Goal: Task Accomplishment & Management: Complete application form

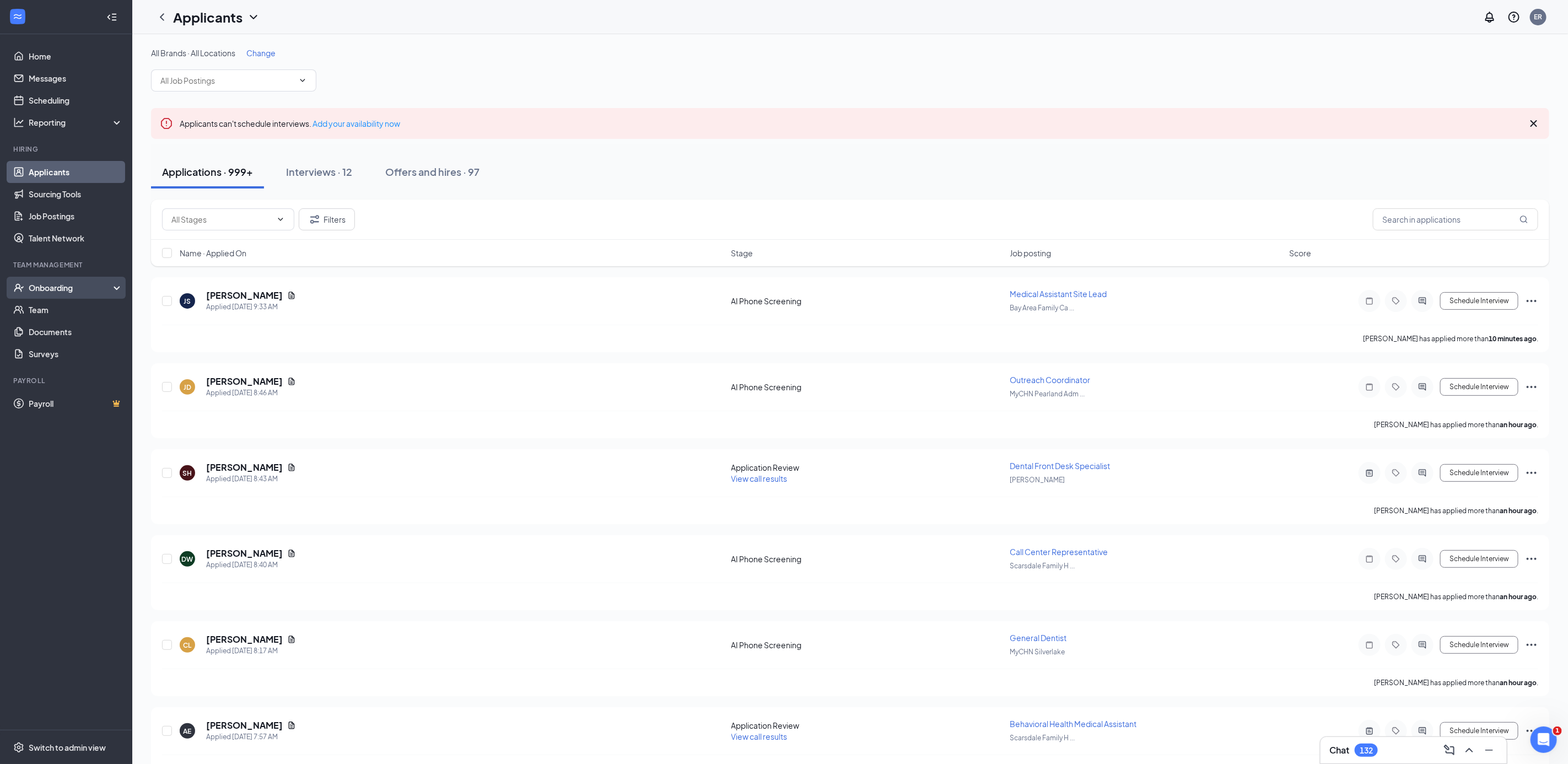
click at [61, 287] on div "Onboarding" at bounding box center [71, 288] width 85 height 11
drag, startPoint x: 47, startPoint y: 296, endPoint x: 38, endPoint y: 309, distance: 15.8
click at [38, 309] on link "Overview" at bounding box center [76, 309] width 94 height 22
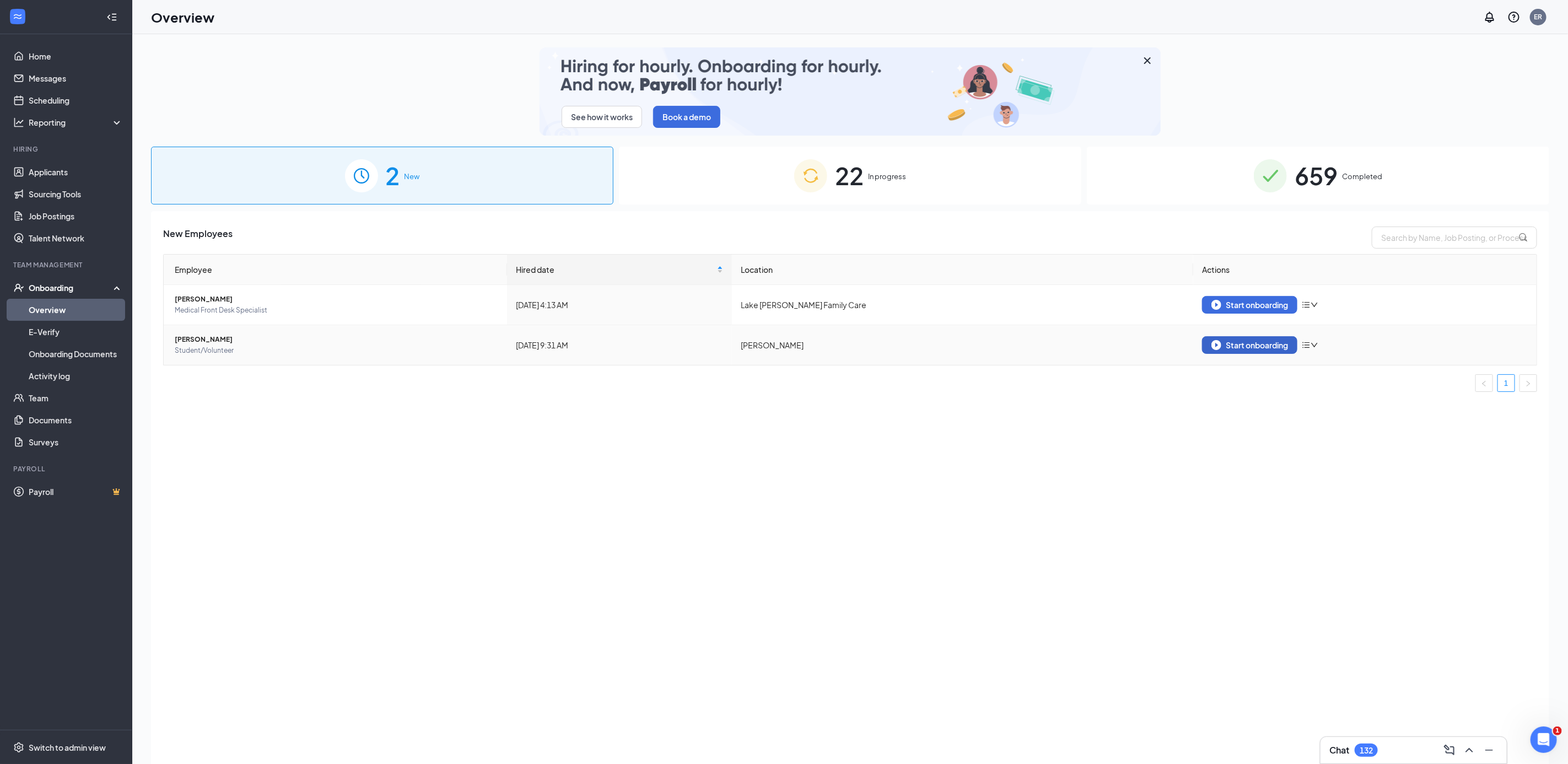
click at [1239, 351] on button "Start onboarding" at bounding box center [1250, 345] width 96 height 17
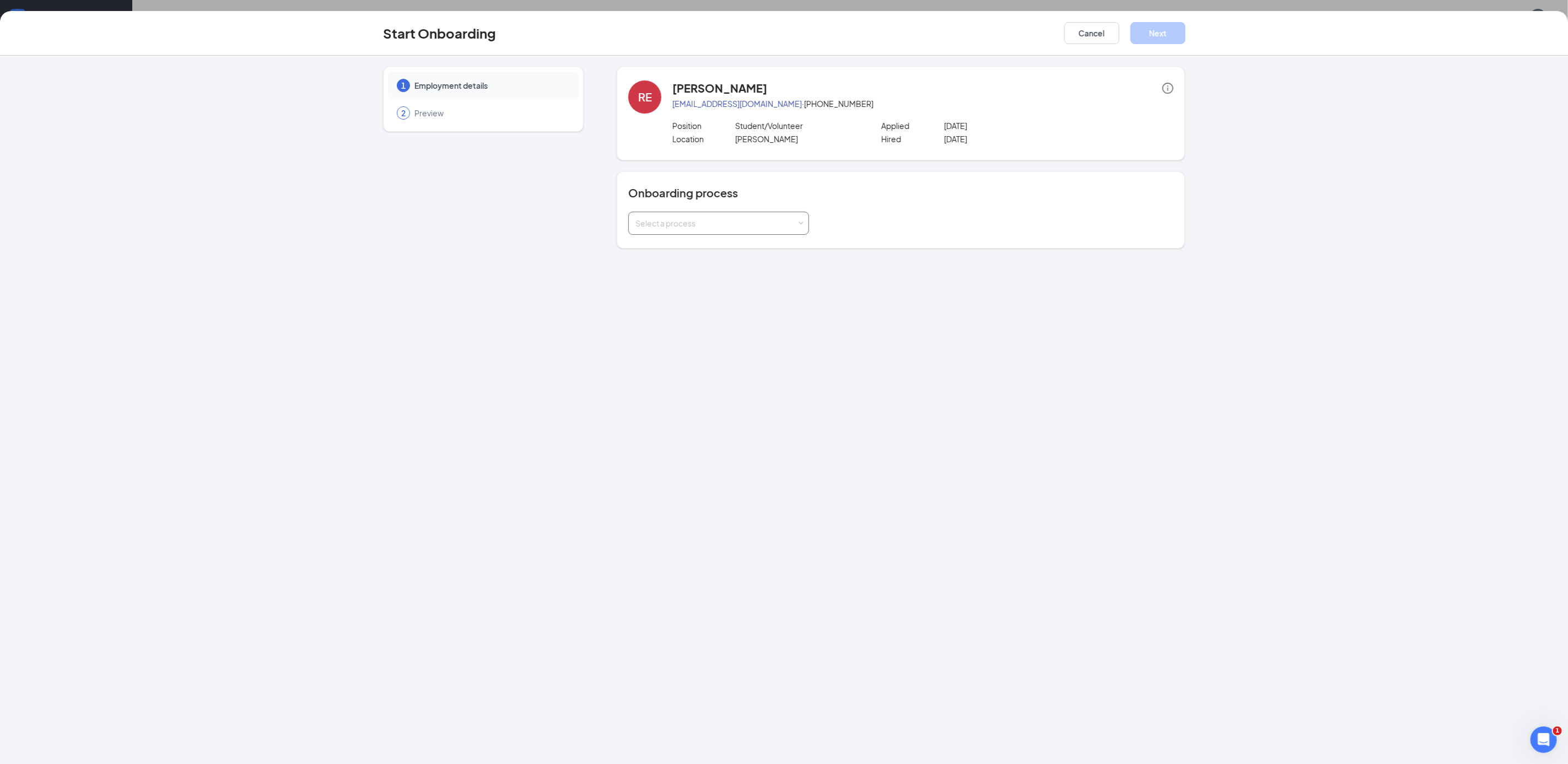
click at [730, 229] on div "Select a process" at bounding box center [716, 223] width 162 height 11
click at [696, 355] on span "MyCHN Student/Volunteer Registration" at bounding box center [704, 359] width 143 height 10
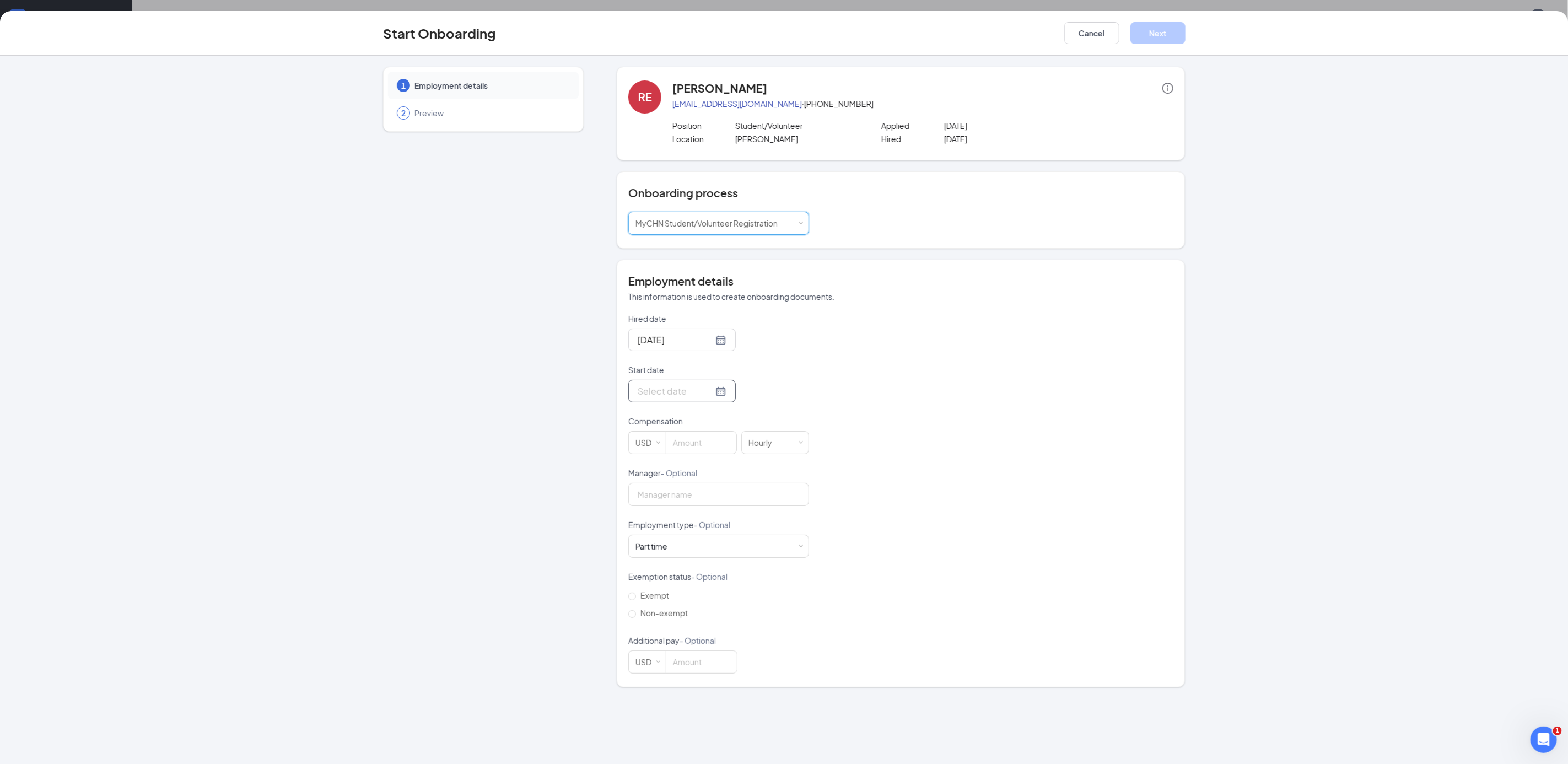
click at [708, 392] on div at bounding box center [682, 391] width 89 height 14
click at [756, 415] on button "button" at bounding box center [760, 415] width 12 height 22
type input "[DATE]"
click at [663, 507] on div "22" at bounding box center [664, 506] width 13 height 13
drag, startPoint x: 704, startPoint y: 447, endPoint x: 720, endPoint y: 448, distance: 16.0
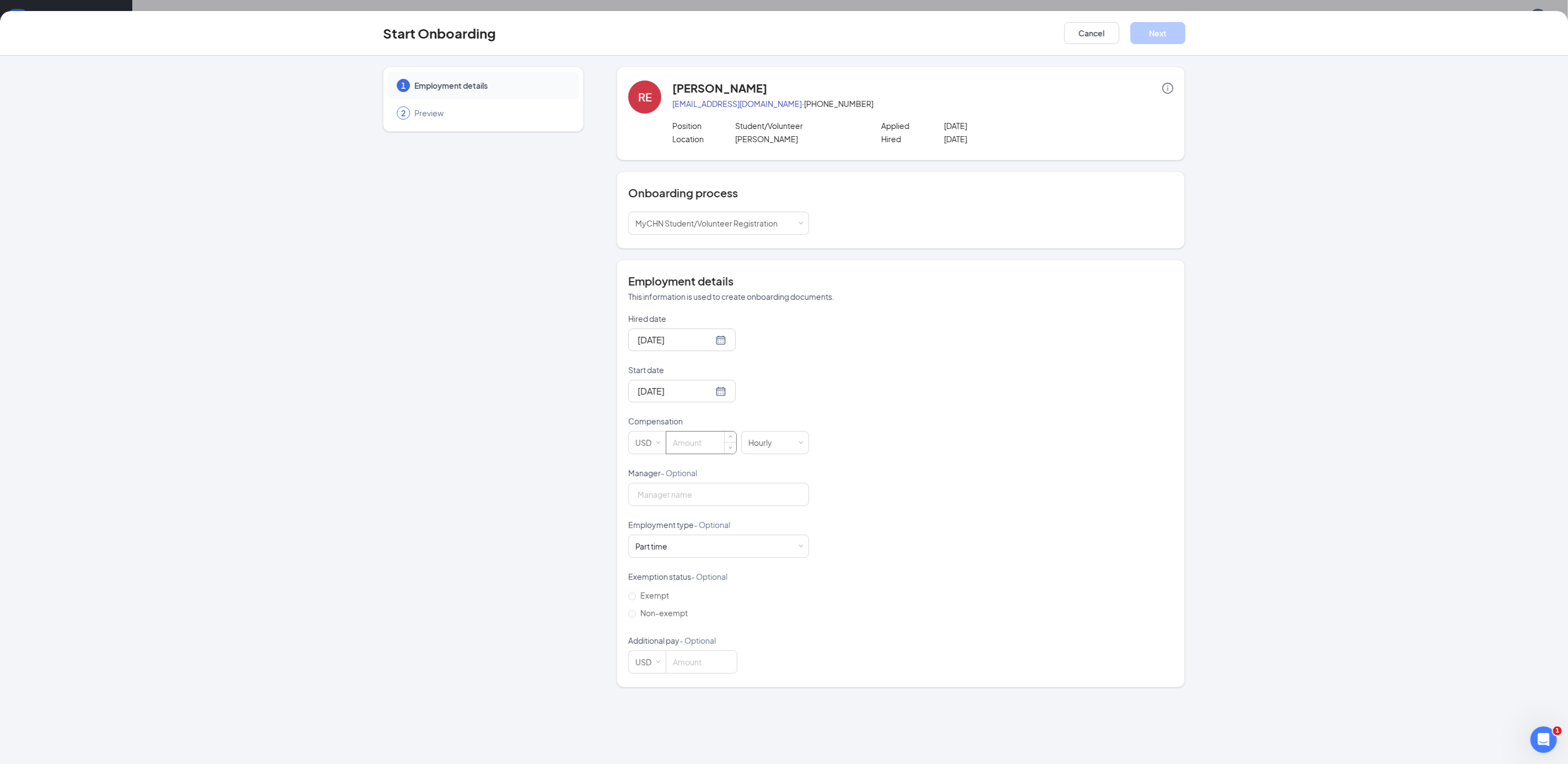
click at [704, 447] on input at bounding box center [701, 442] width 70 height 22
type input "0"
click at [660, 508] on form "Hired date [DATE] Start date [DATE] [DATE] Su Mo Tu We Th Fr Sa 31 1 2 3 4 5 6 …" at bounding box center [719, 493] width 181 height 361
type input "[PERSON_NAME]"
drag, startPoint x: 637, startPoint y: 599, endPoint x: 720, endPoint y: 636, distance: 90.9
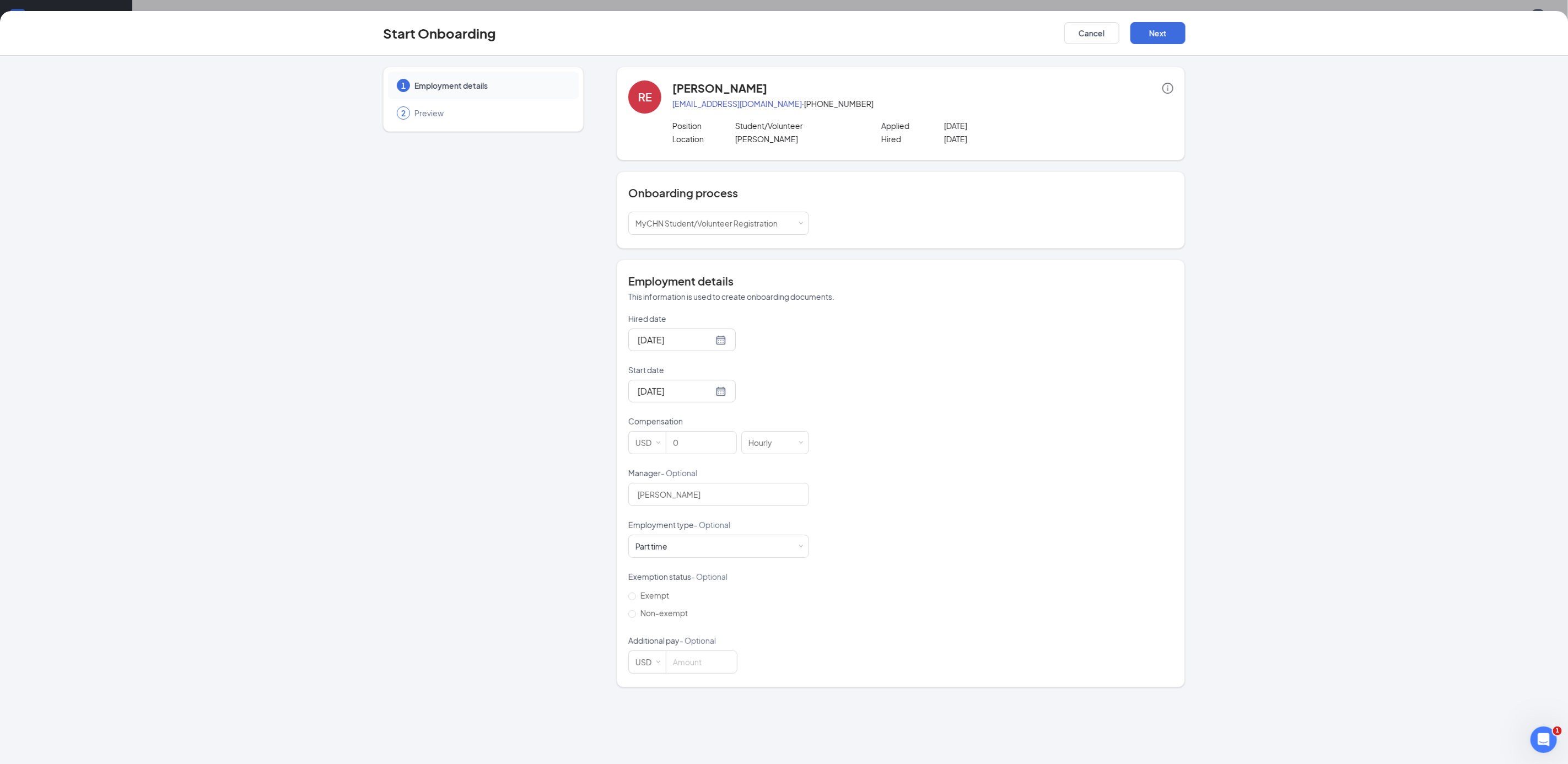
click at [637, 599] on span "Exempt" at bounding box center [654, 595] width 37 height 10
click at [636, 599] on input "Exempt" at bounding box center [632, 596] width 8 height 8
radio input "true"
click at [953, 641] on div "Hired date [DATE] Start date [DATE] [DATE] Su Mo Tu We Th Fr Sa 31 1 2 3 4 5 6 …" at bounding box center [900, 493] width 545 height 361
click at [1160, 40] on button "Next" at bounding box center [1158, 32] width 55 height 22
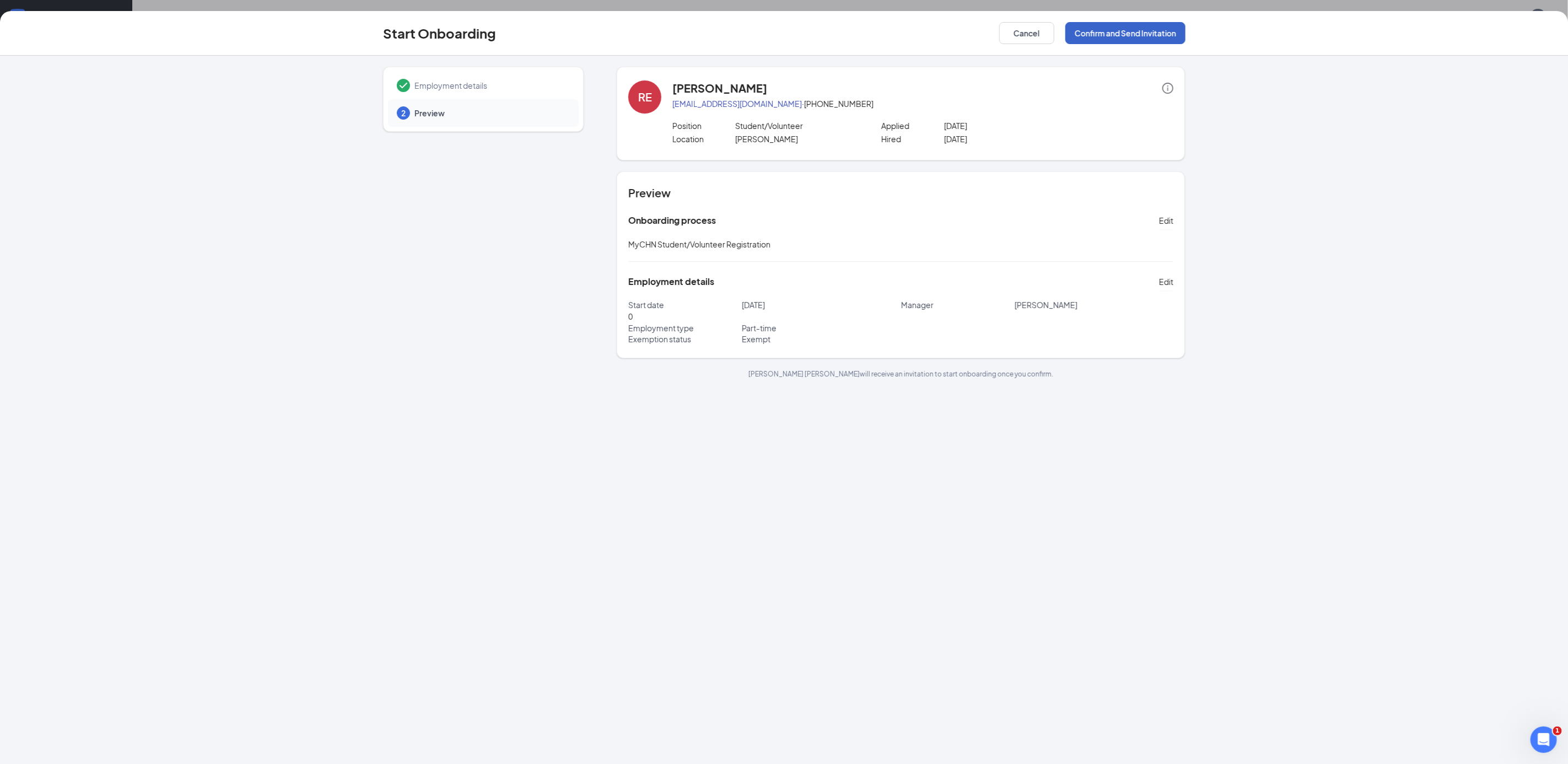
click at [1119, 26] on button "Confirm and Send Invitation" at bounding box center [1126, 32] width 120 height 22
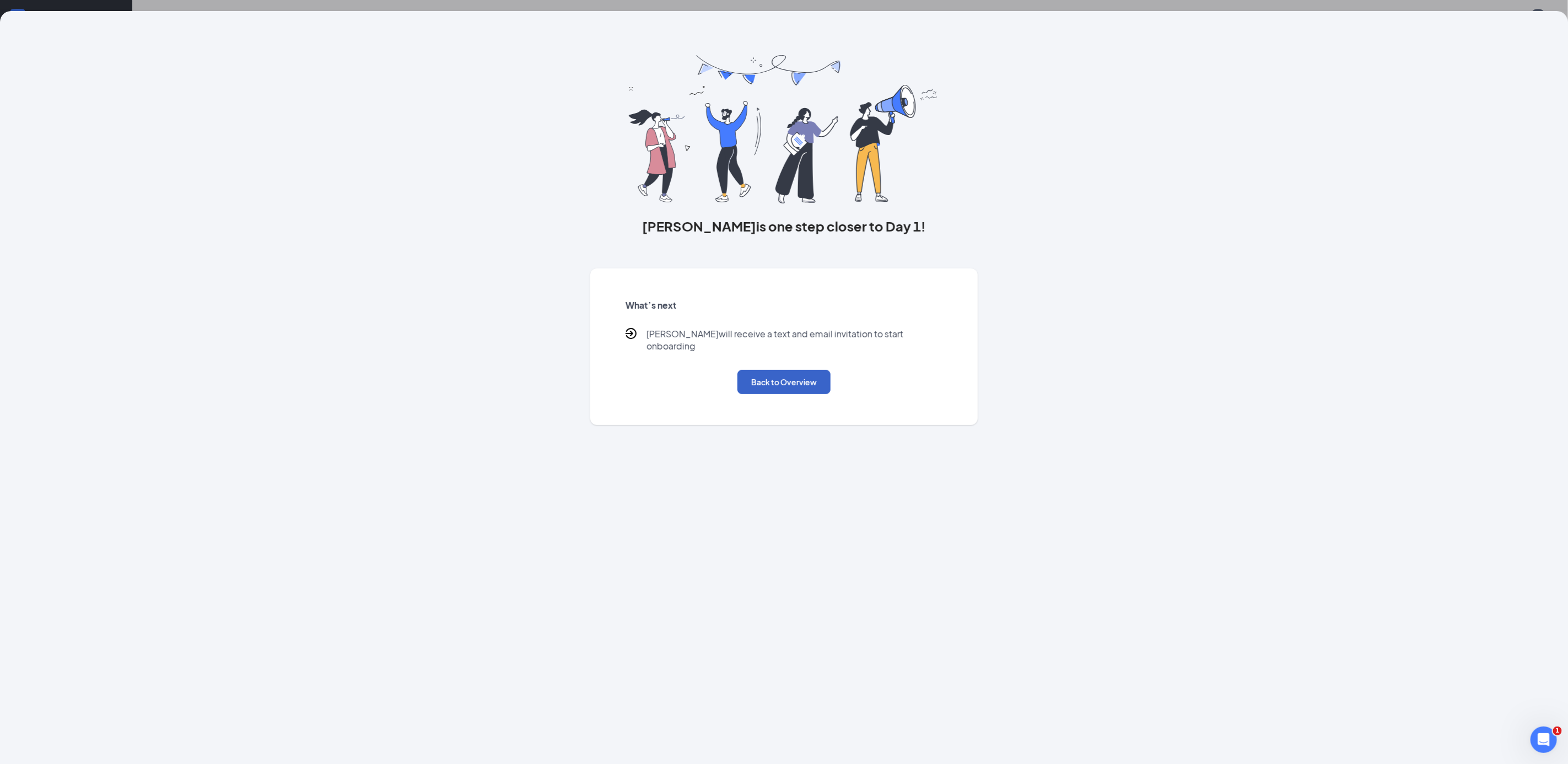
click at [813, 379] on button "Back to Overview" at bounding box center [783, 382] width 93 height 24
